Goal: Task Accomplishment & Management: Use online tool/utility

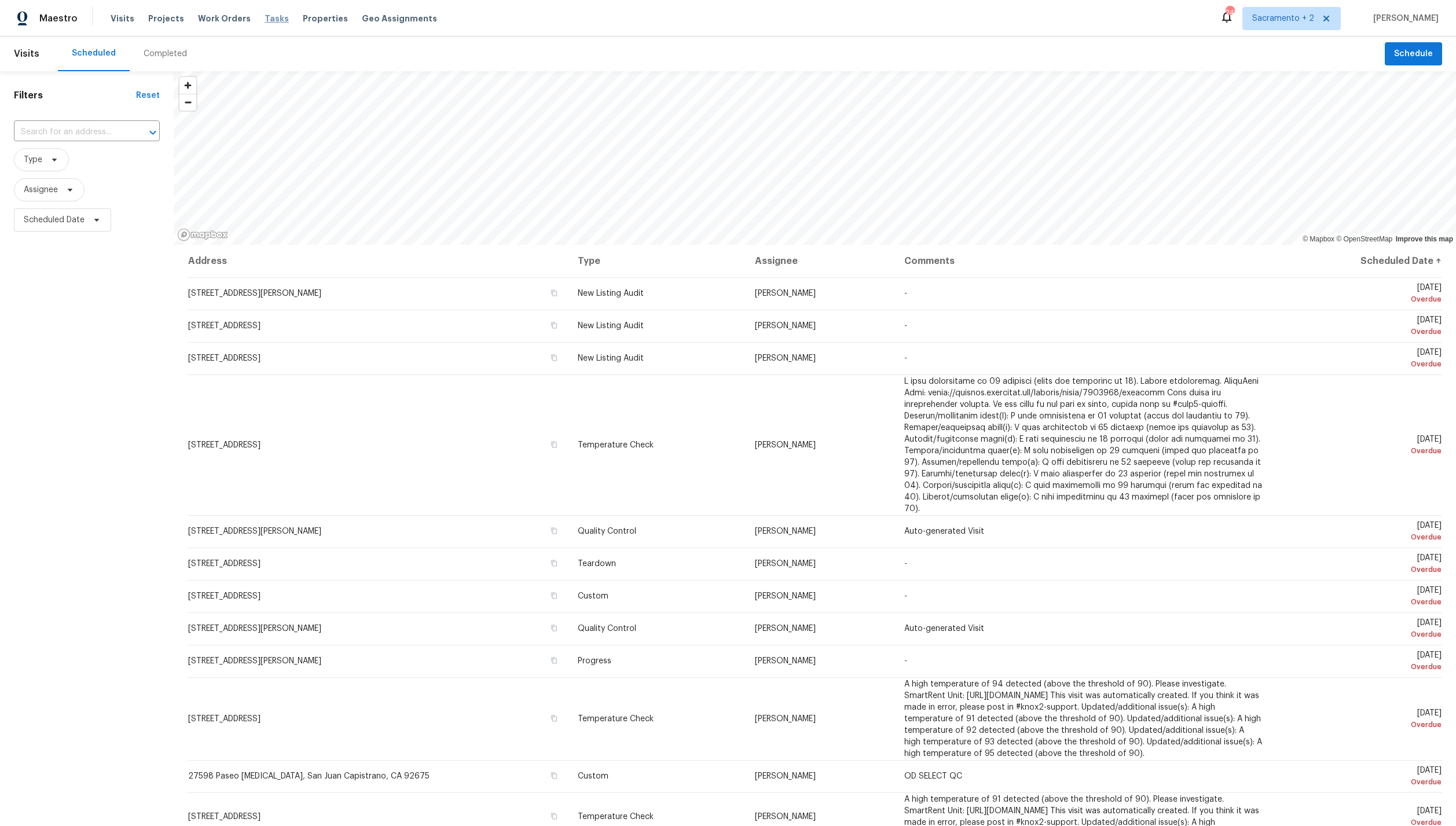
click at [265, 20] on span "Tasks" at bounding box center [277, 18] width 24 height 8
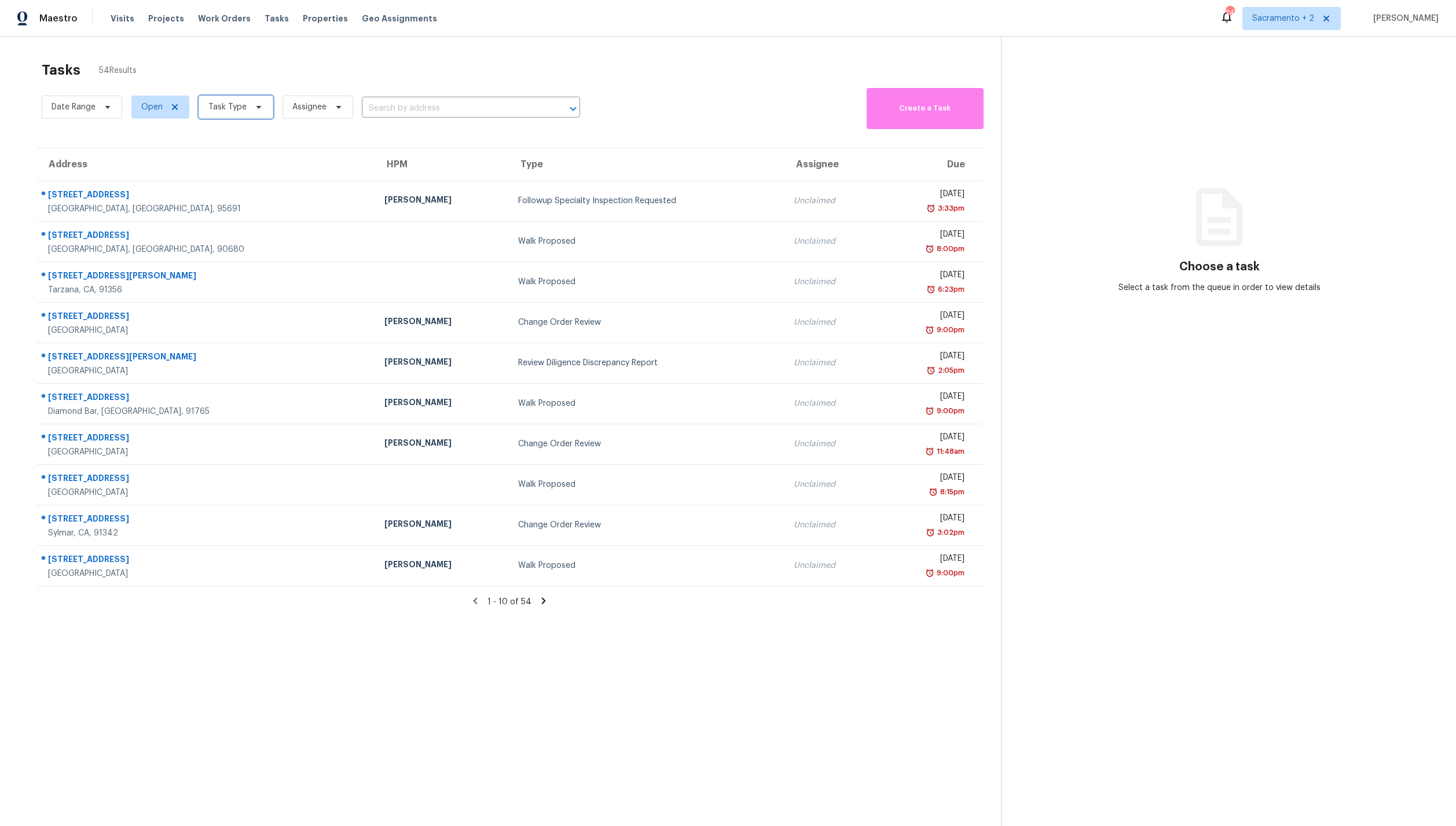
click at [225, 109] on span "Task Type" at bounding box center [227, 107] width 38 height 11
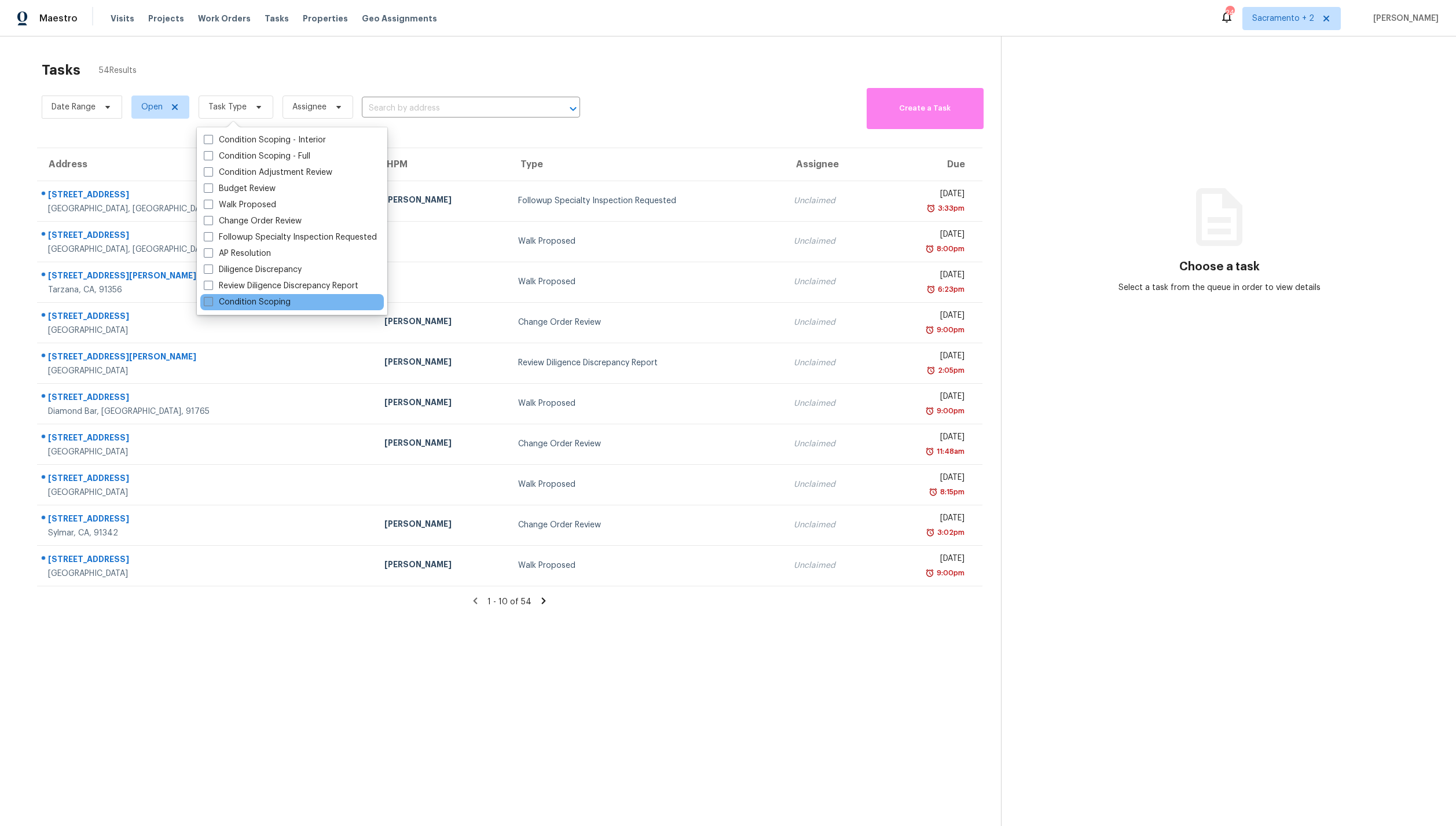
click at [253, 299] on label "Condition Scoping" at bounding box center [247, 301] width 87 height 11
click at [211, 299] on input "Condition Scoping" at bounding box center [208, 300] width 8 height 8
checkbox input "true"
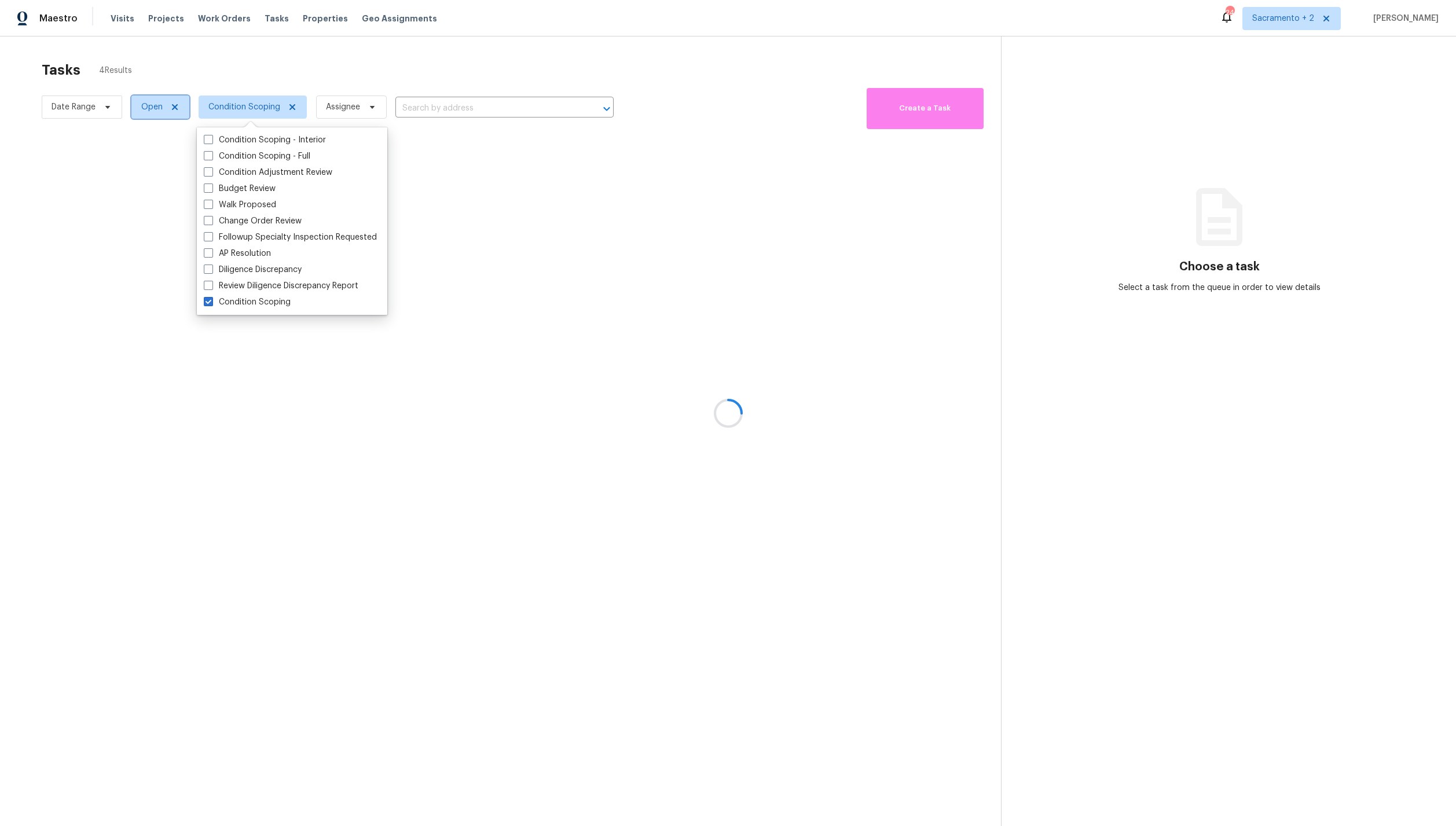
click at [147, 102] on span "Open" at bounding box center [152, 107] width 22 height 11
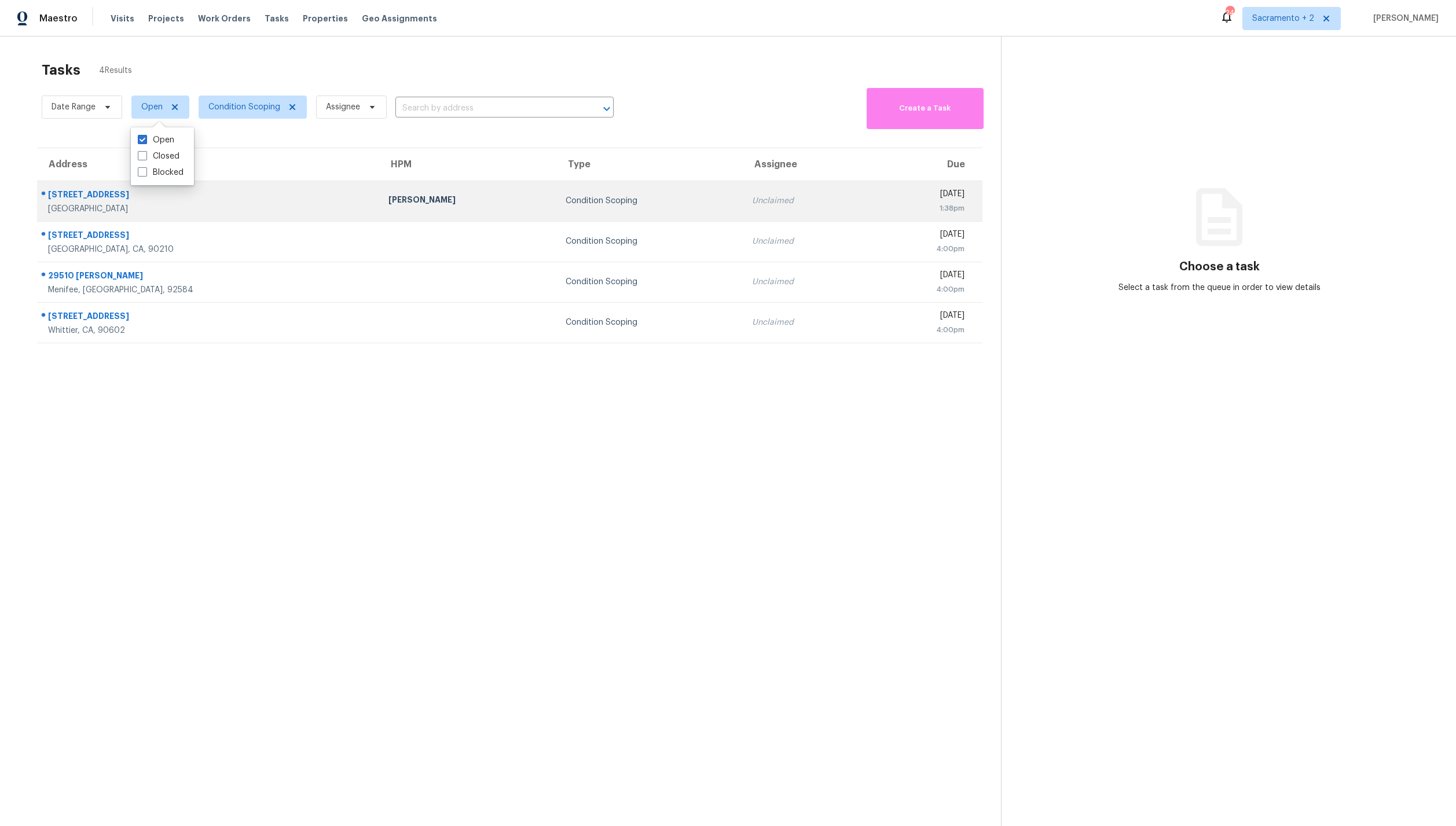
click at [220, 210] on div "[GEOGRAPHIC_DATA]" at bounding box center [208, 208] width 322 height 11
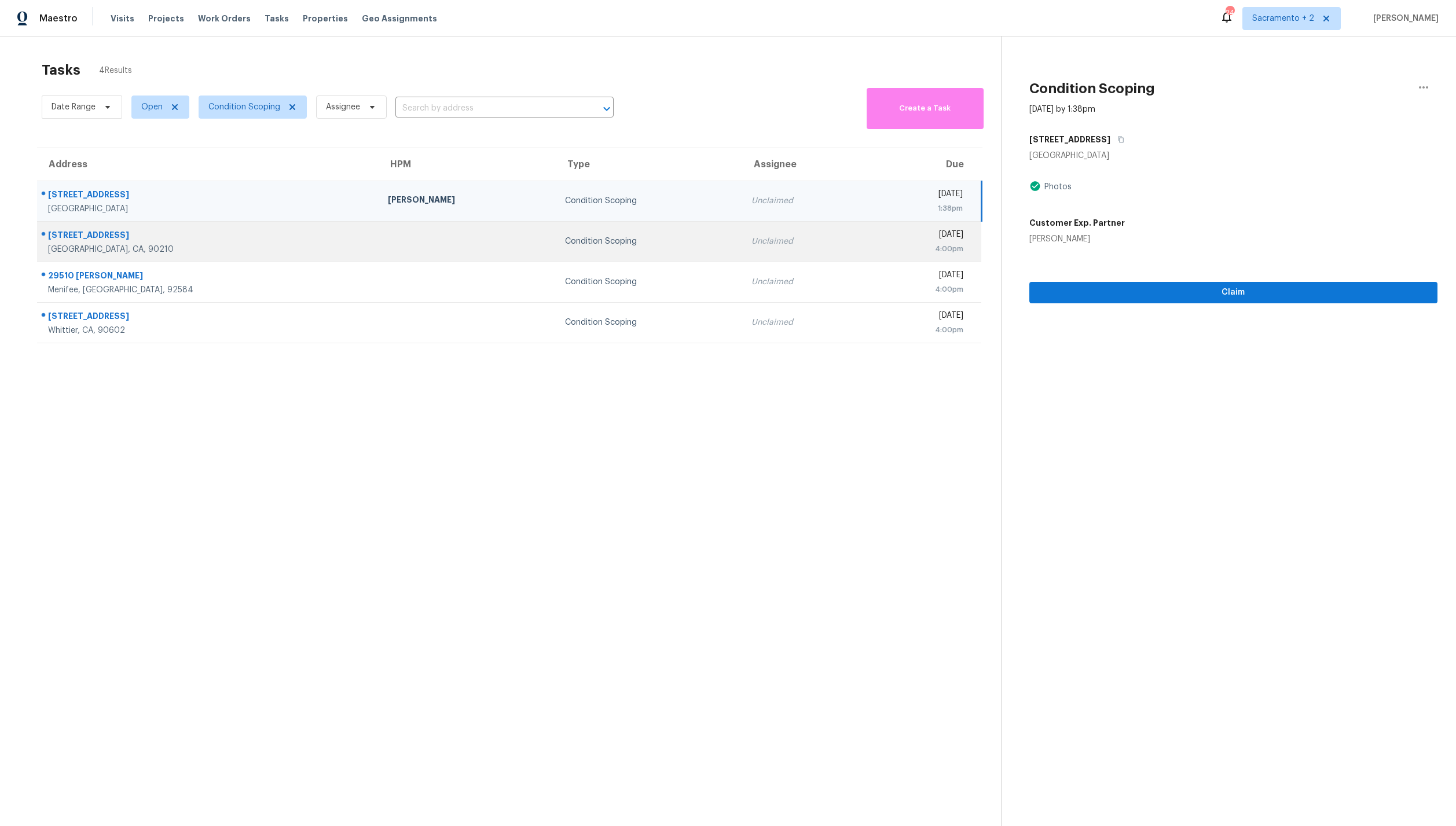
click at [214, 247] on div "[GEOGRAPHIC_DATA], CA, 90210" at bounding box center [208, 249] width 321 height 11
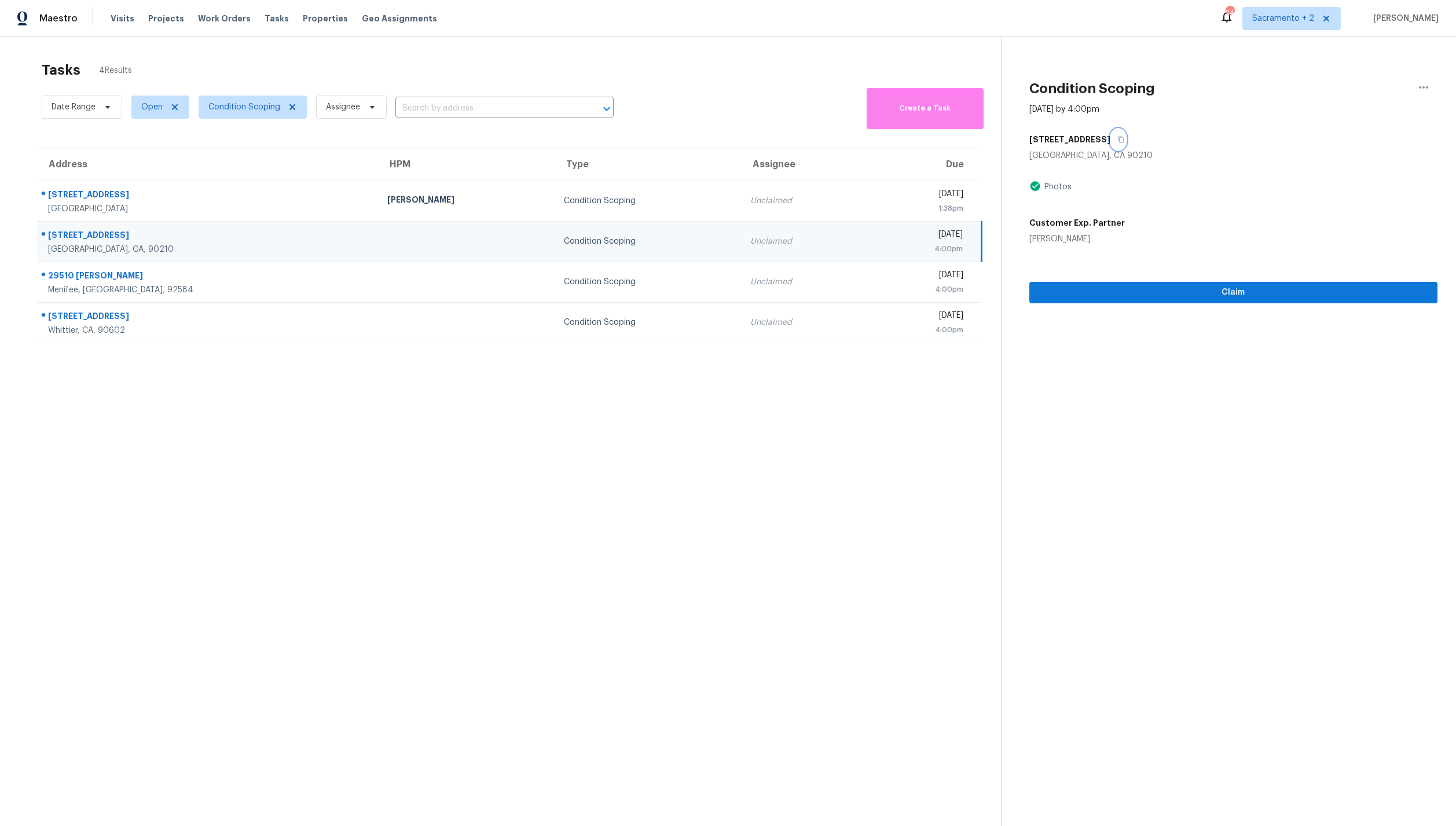
click at [1117, 137] on icon "button" at bounding box center [1120, 139] width 6 height 6
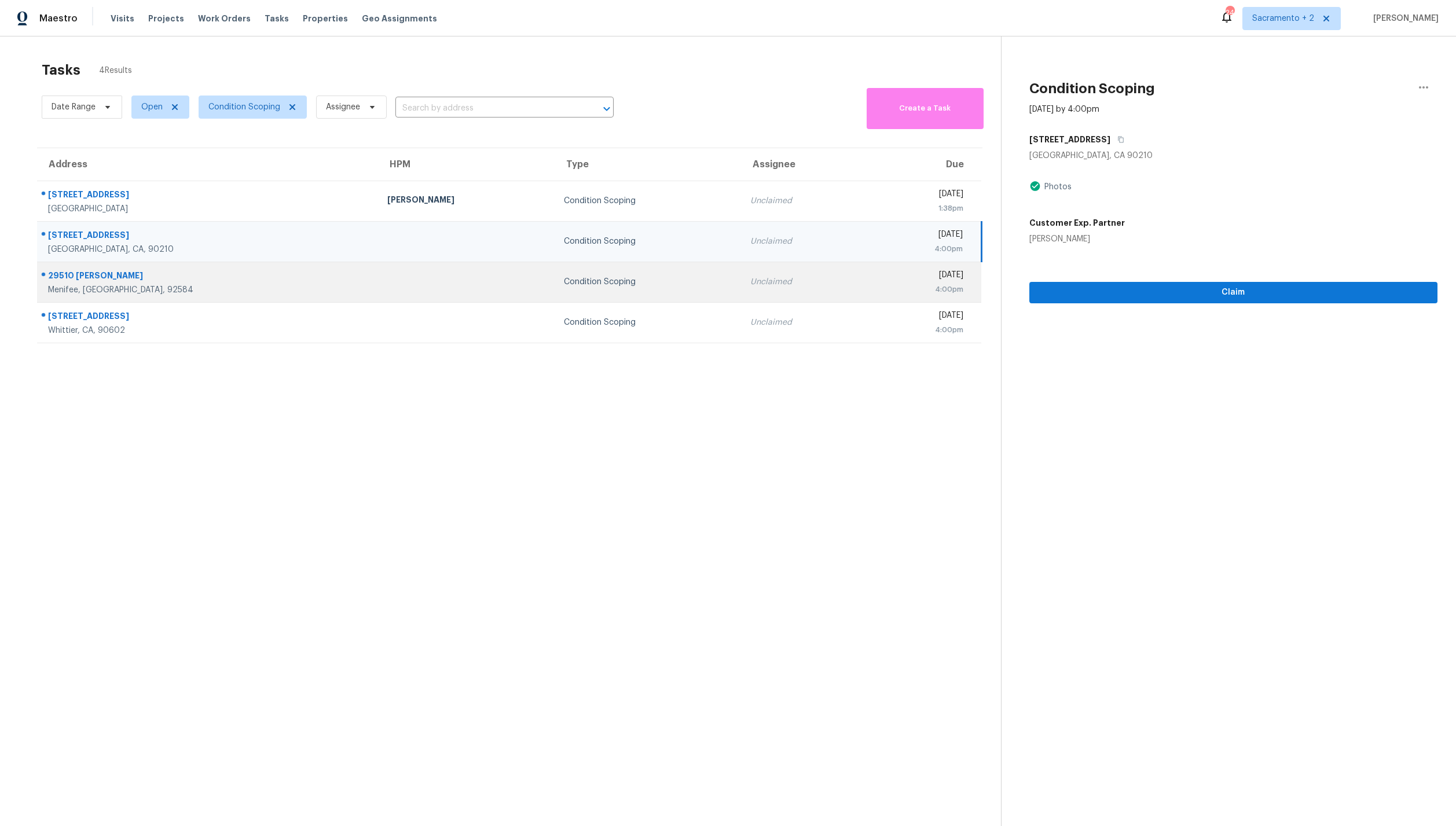
click at [240, 276] on div "29510 [PERSON_NAME]" at bounding box center [208, 277] width 320 height 15
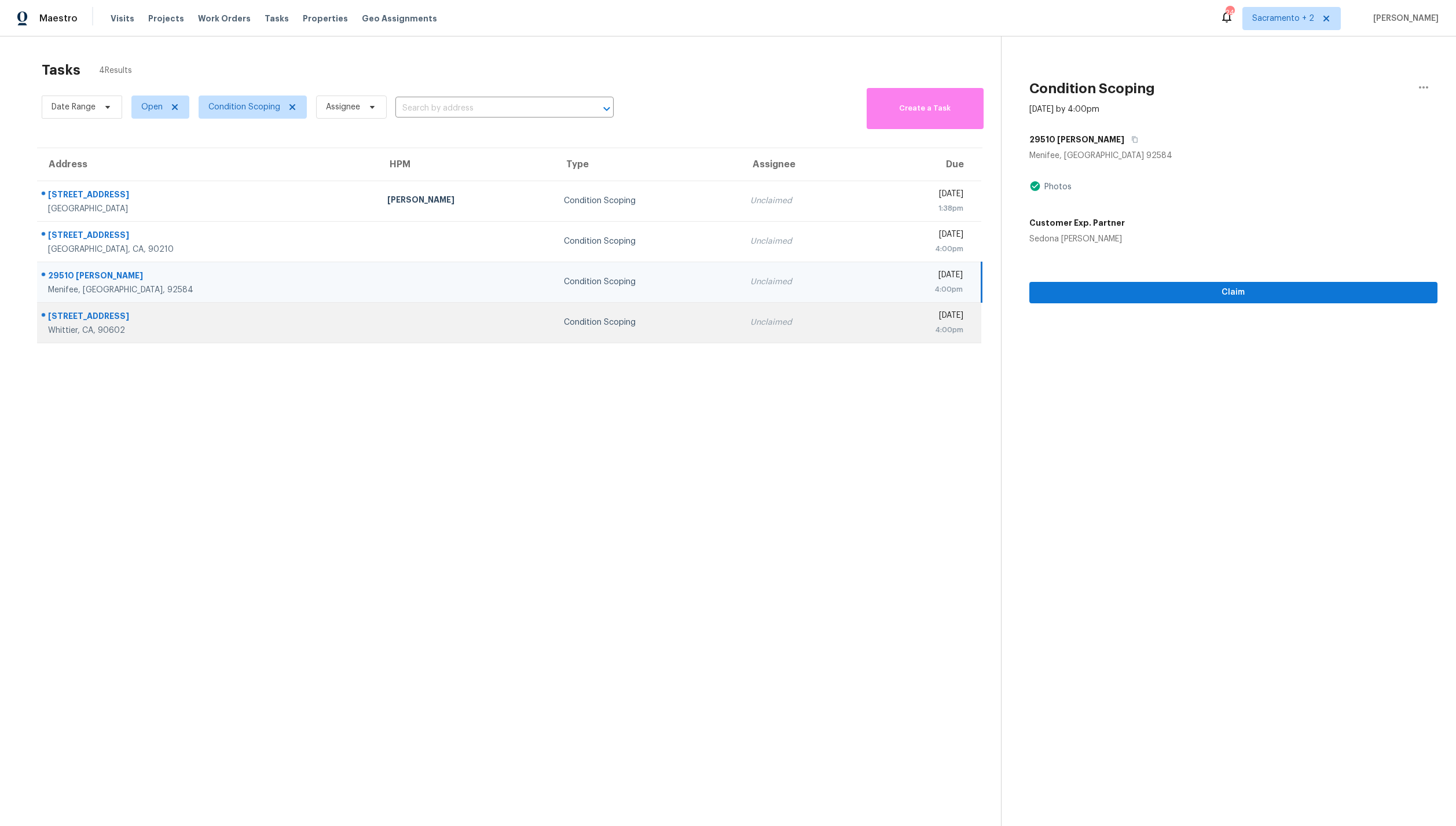
click at [247, 322] on div "[STREET_ADDRESS]" at bounding box center [208, 317] width 320 height 15
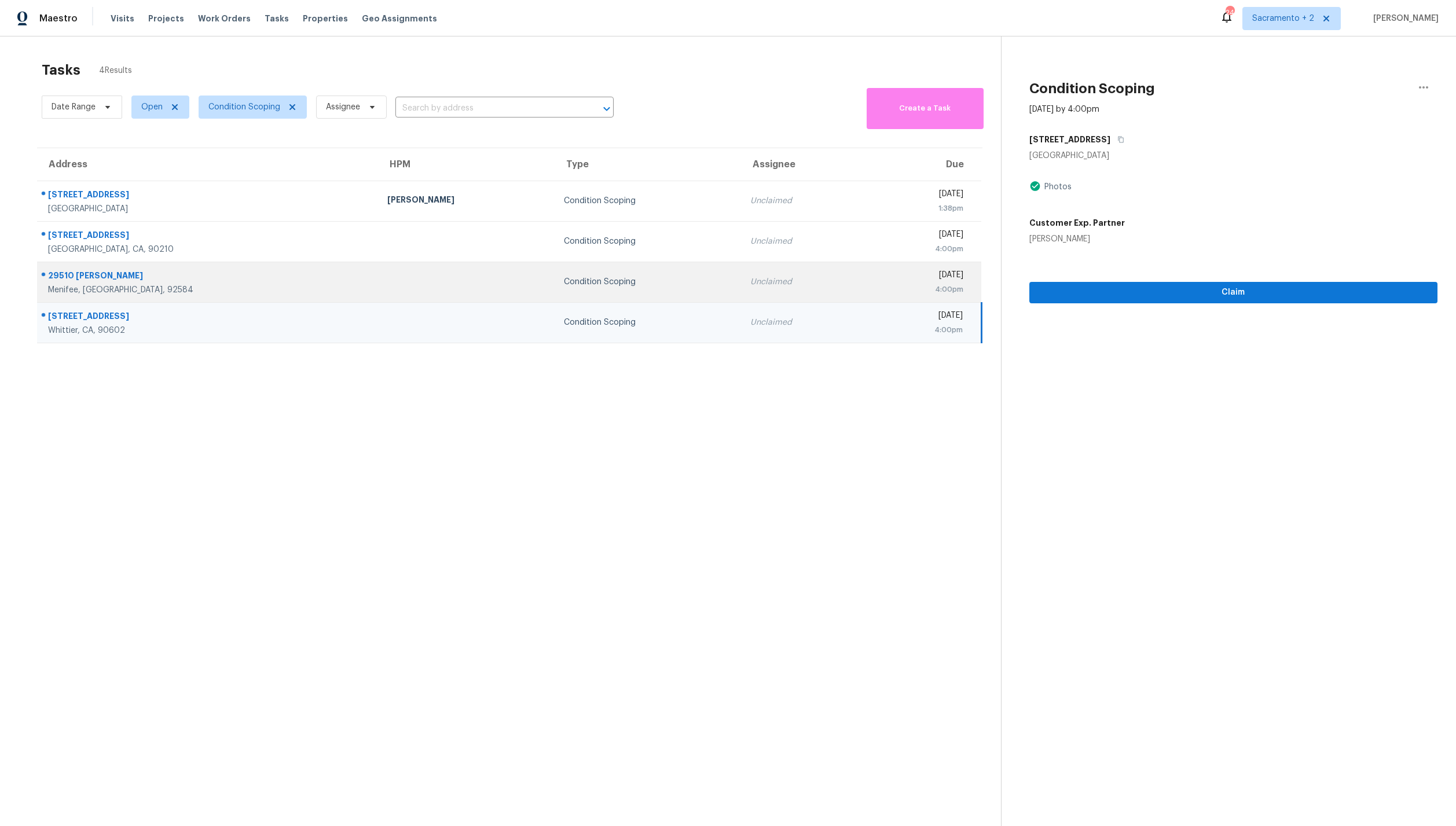
click at [250, 287] on div "Menifee, [GEOGRAPHIC_DATA], 92584" at bounding box center [208, 289] width 320 height 11
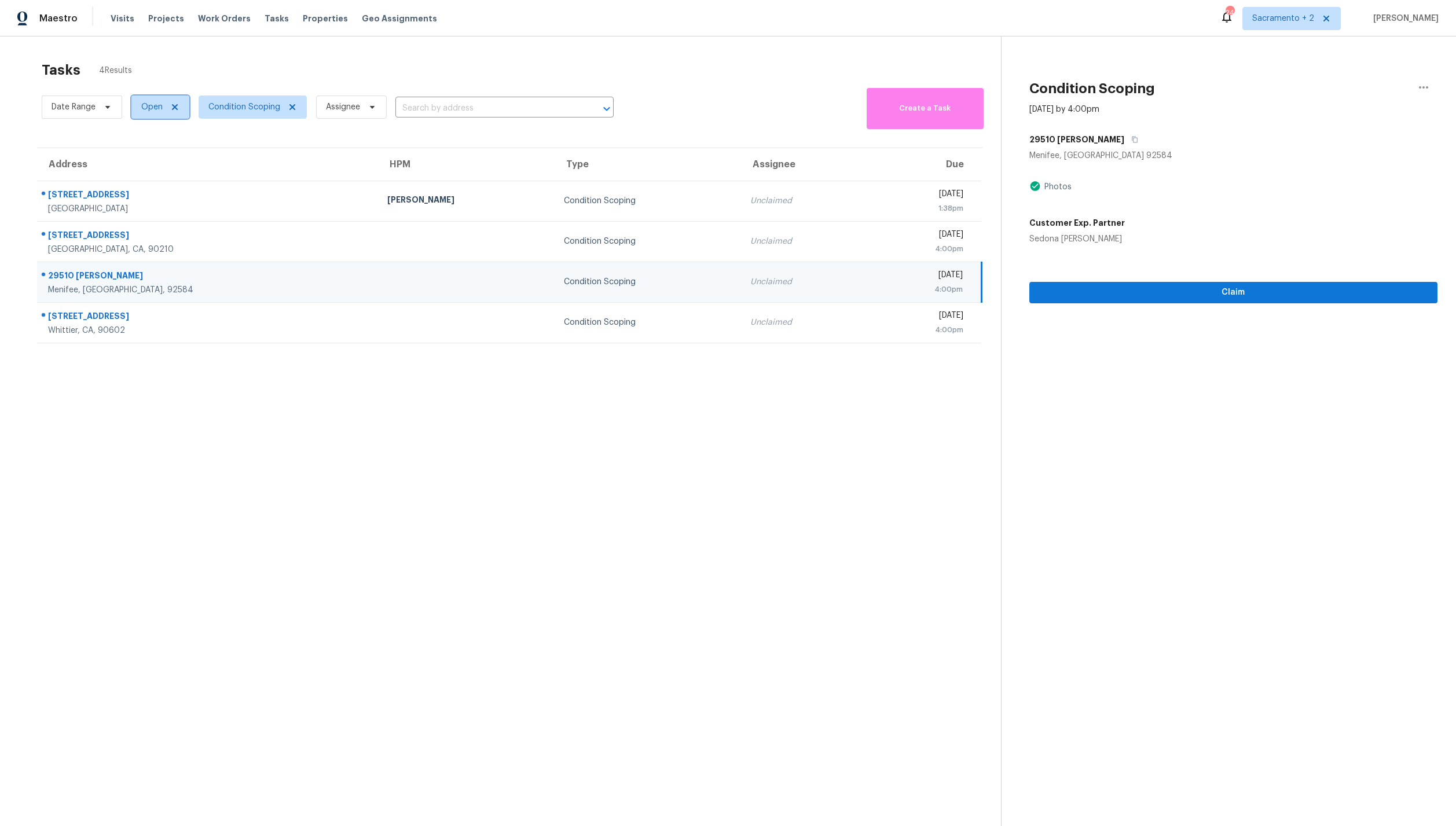
click at [155, 108] on span "Open" at bounding box center [152, 107] width 22 height 11
click at [150, 157] on label "Closed" at bounding box center [159, 155] width 42 height 11
click at [145, 157] on input "Closed" at bounding box center [142, 154] width 8 height 8
checkbox input "true"
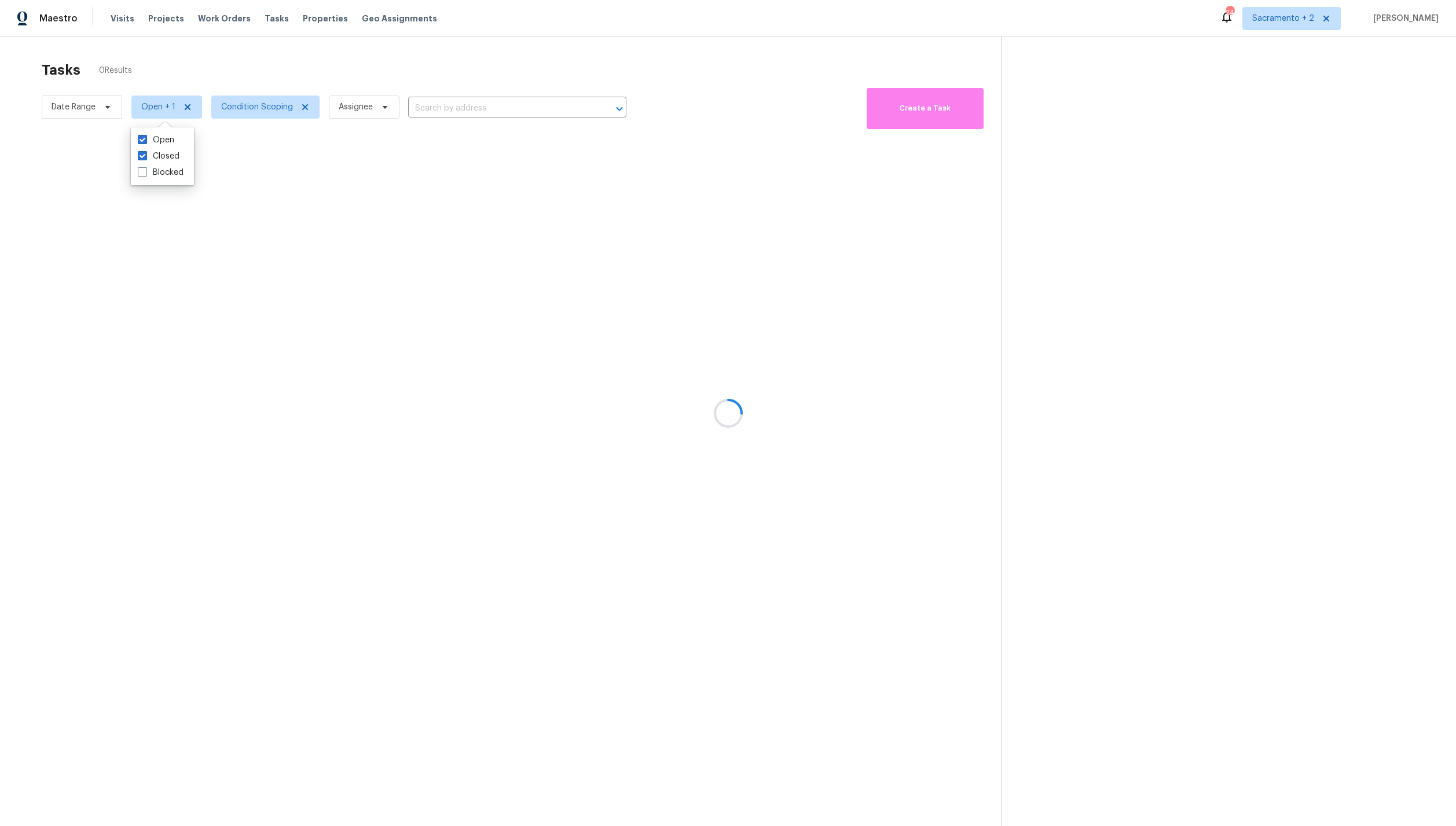
click at [219, 63] on div at bounding box center [728, 413] width 1456 height 826
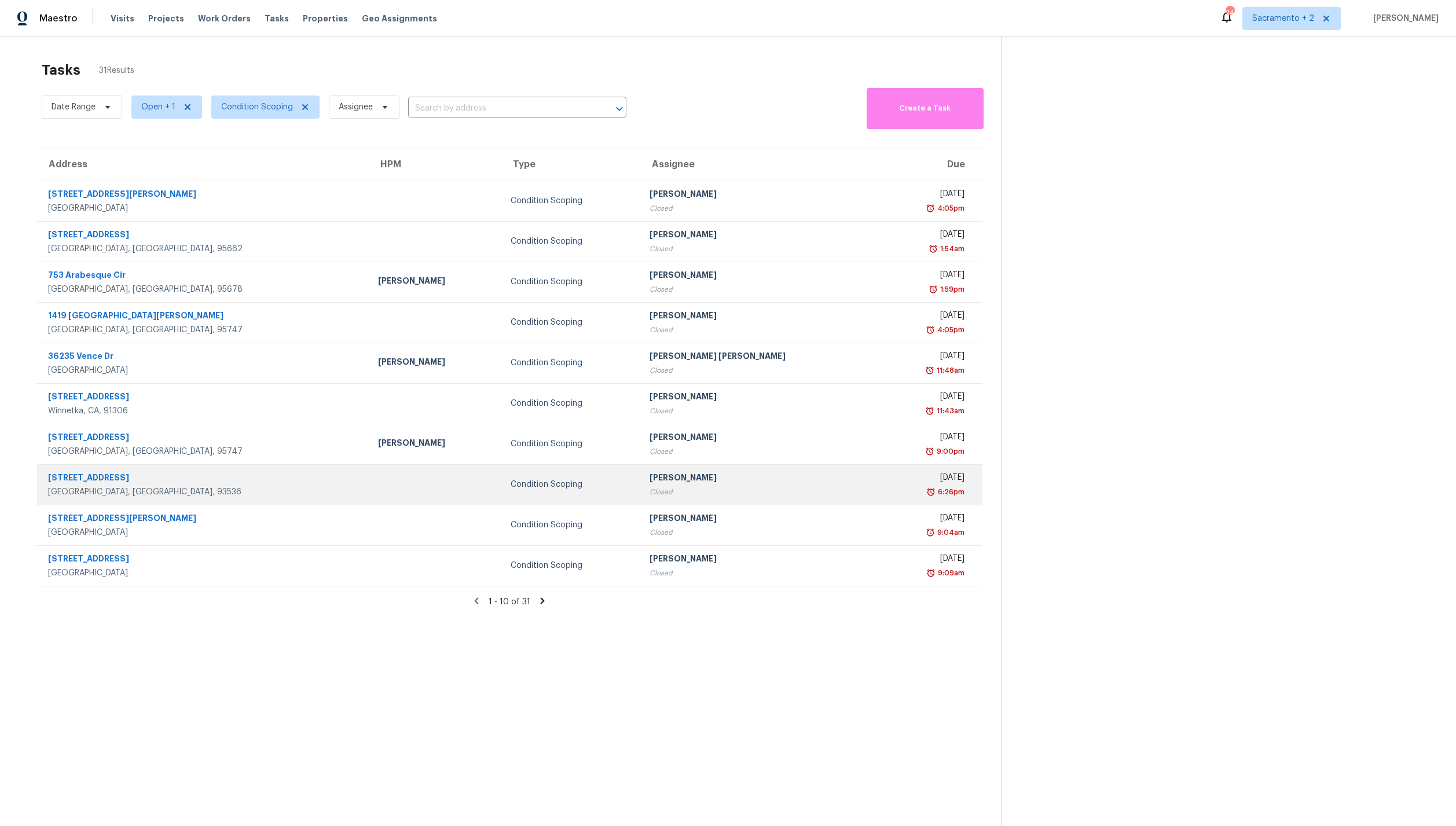
click at [208, 486] on div "[GEOGRAPHIC_DATA], [GEOGRAPHIC_DATA], 93536" at bounding box center [203, 492] width 312 height 11
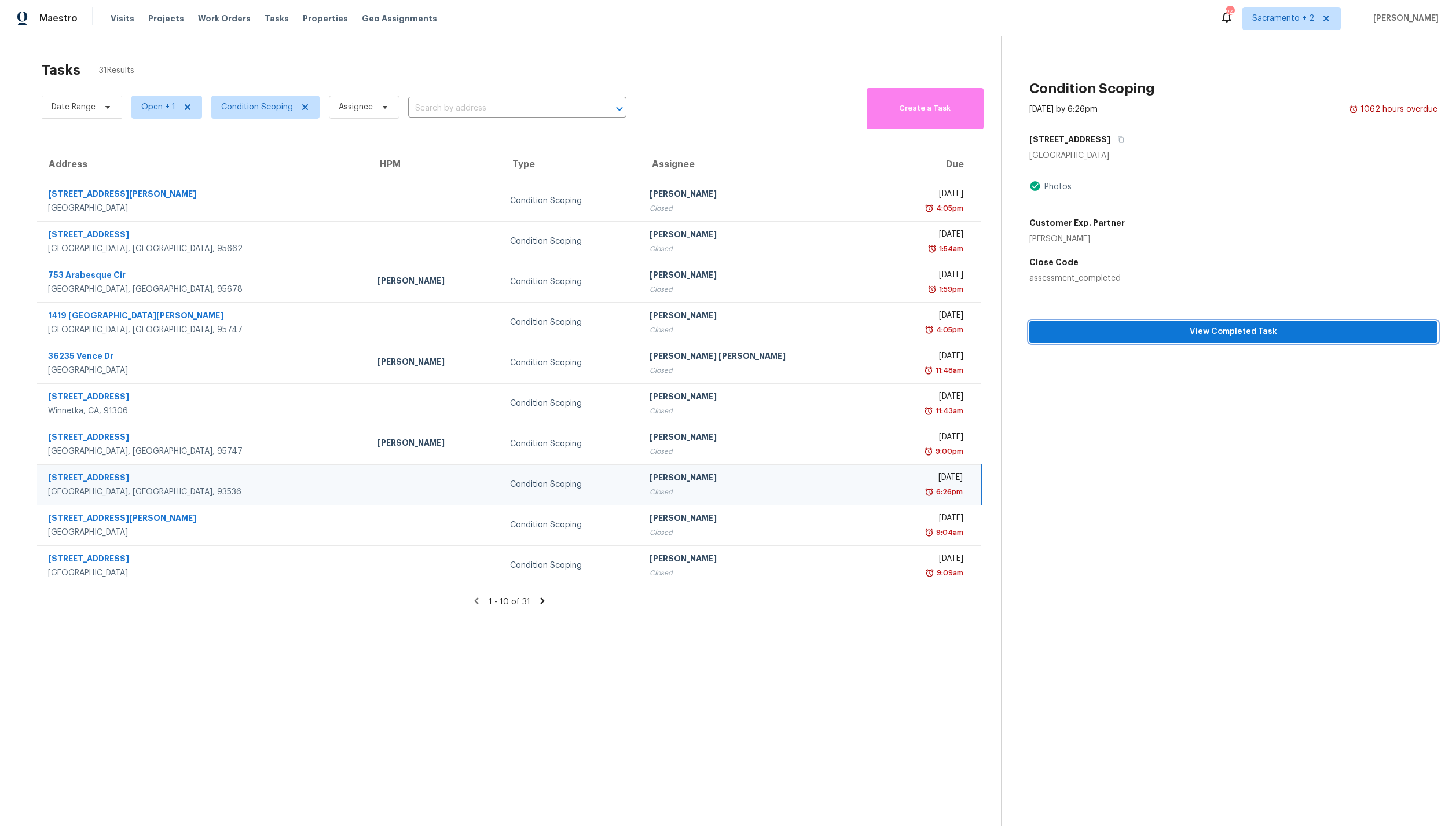
click at [1278, 326] on span "View Completed Task" at bounding box center [1233, 332] width 390 height 15
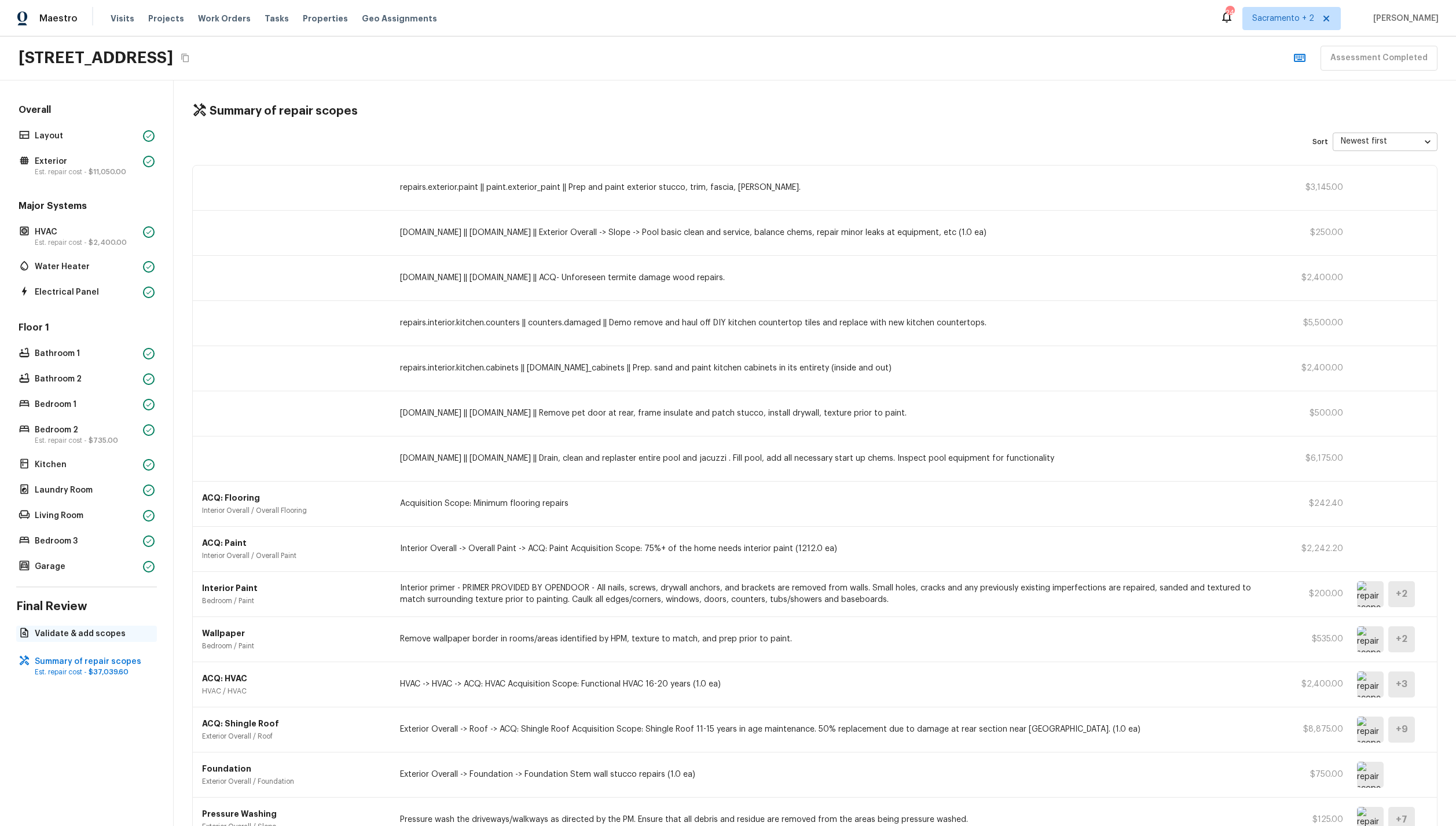
click at [93, 632] on p "Validate & add scopes" at bounding box center [92, 633] width 115 height 11
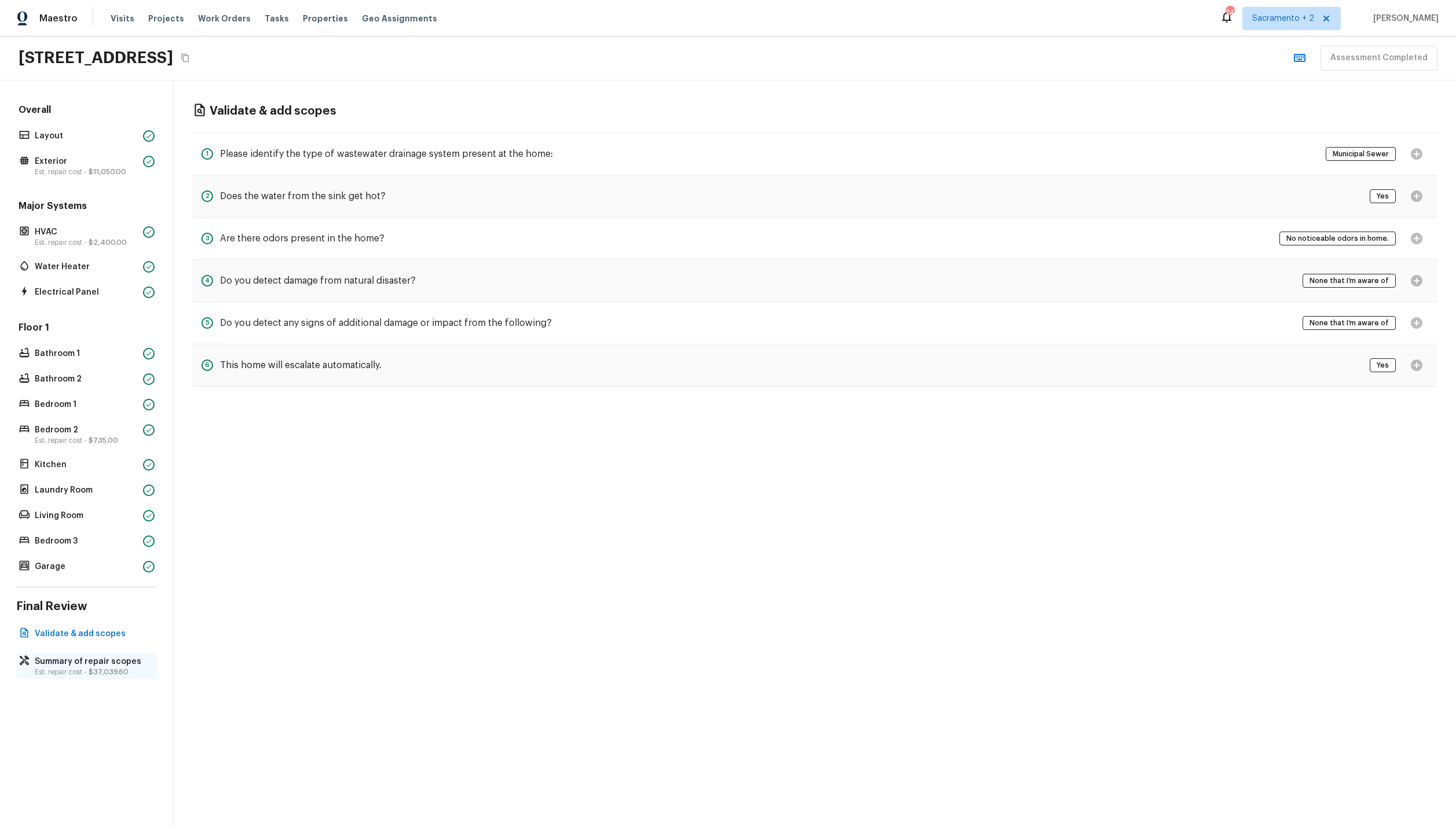
click at [96, 659] on p "Summary of repair scopes" at bounding box center [92, 661] width 115 height 11
